Goal: Task Accomplishment & Management: Use online tool/utility

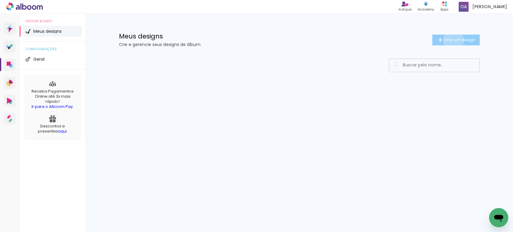
click at [452, 40] on span "Criar um design" at bounding box center [459, 40] width 31 height 4
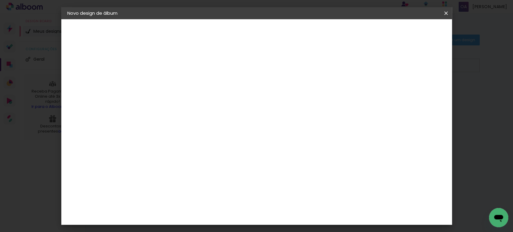
click at [165, 85] on div at bounding box center [165, 85] width 0 height 1
type input "4 ANOS [PERSON_NAME]"
type paper-input "4 ANOS [PERSON_NAME]"
click at [0, 0] on slot "Avançar" at bounding box center [0, 0] width 0 height 0
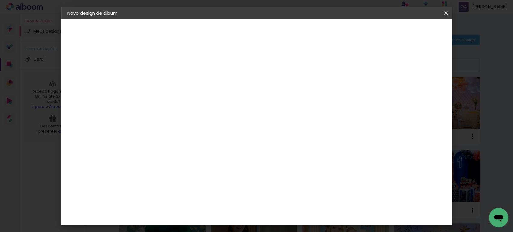
scroll to position [965, 0]
click at [161, 198] on paper-item "Matrix" at bounding box center [180, 204] width 65 height 13
click at [0, 0] on slot "Avançar" at bounding box center [0, 0] width 0 height 0
click at [206, 148] on span "20 × 20" at bounding box center [192, 156] width 28 height 16
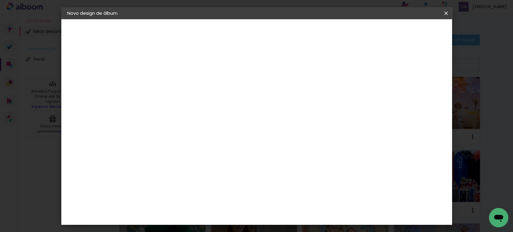
click at [263, 35] on paper-button "Avançar" at bounding box center [248, 32] width 29 height 10
click at [355, 31] on span "Iniciar design" at bounding box center [341, 32] width 27 height 4
click at [355, 34] on span "Iniciar design" at bounding box center [341, 32] width 27 height 4
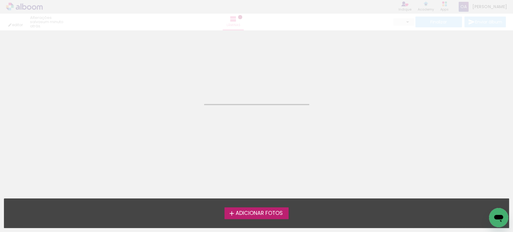
drag, startPoint x: 447, startPoint y: 108, endPoint x: 449, endPoint y: 63, distance: 45.1
click at [449, 0] on quentale-directory at bounding box center [256, 0] width 513 height 0
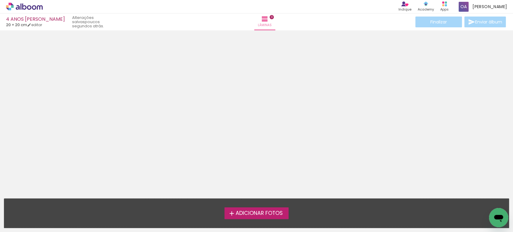
click at [236, 212] on span "Adicionar Fotos" at bounding box center [258, 213] width 47 height 5
click at [0, 0] on input "file" at bounding box center [0, 0] width 0 height 0
